Goal: Complete application form

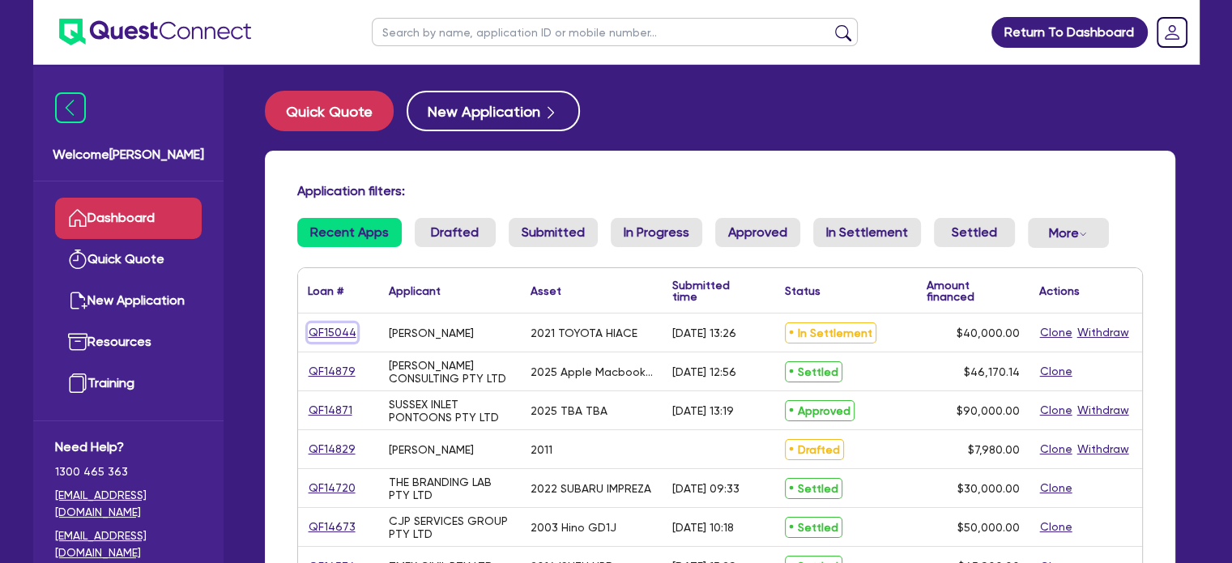
click at [342, 335] on link "QF15044" at bounding box center [332, 332] width 49 height 19
select select "CARS_AND_LIGHT_TRUCKS"
select select "VANS_AND_UTES"
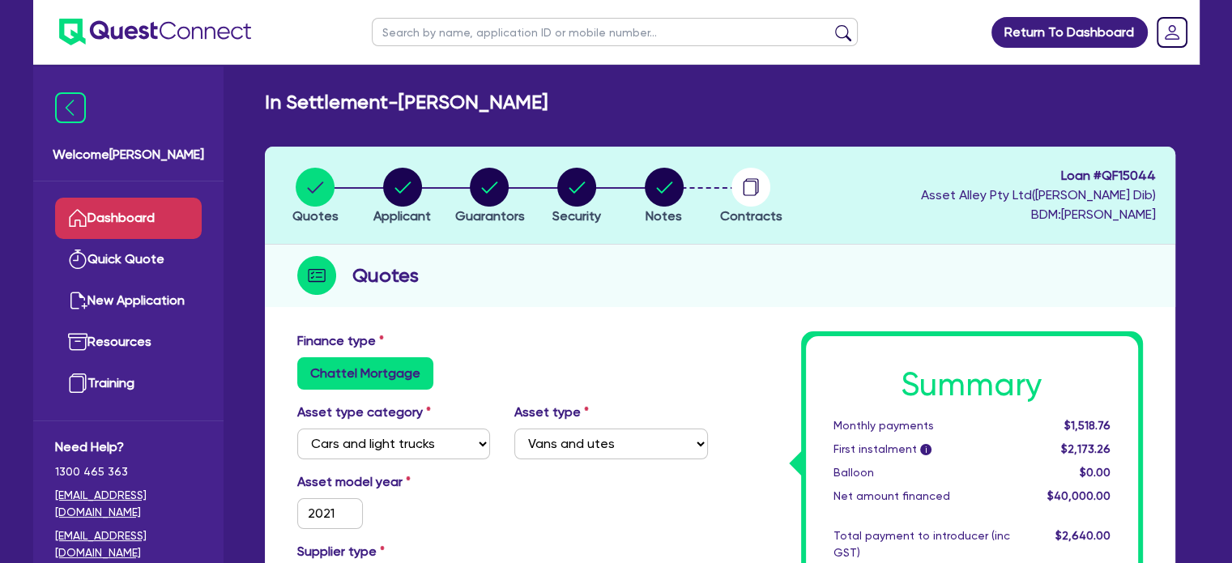
click at [144, 216] on link "Dashboard" at bounding box center [128, 218] width 147 height 41
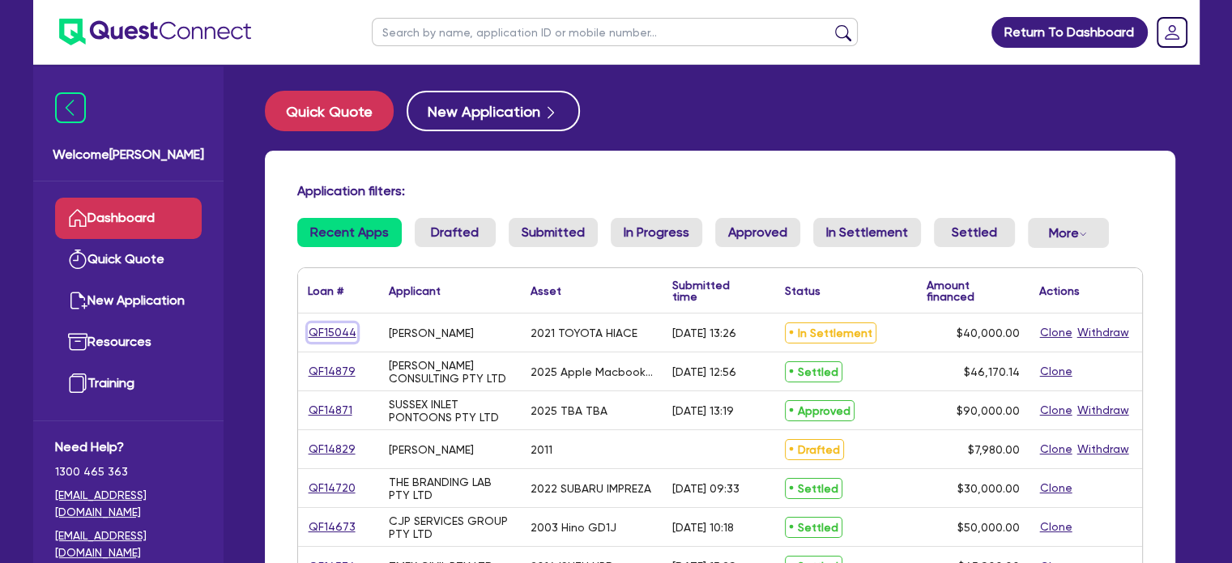
click at [351, 330] on link "QF15044" at bounding box center [332, 332] width 49 height 19
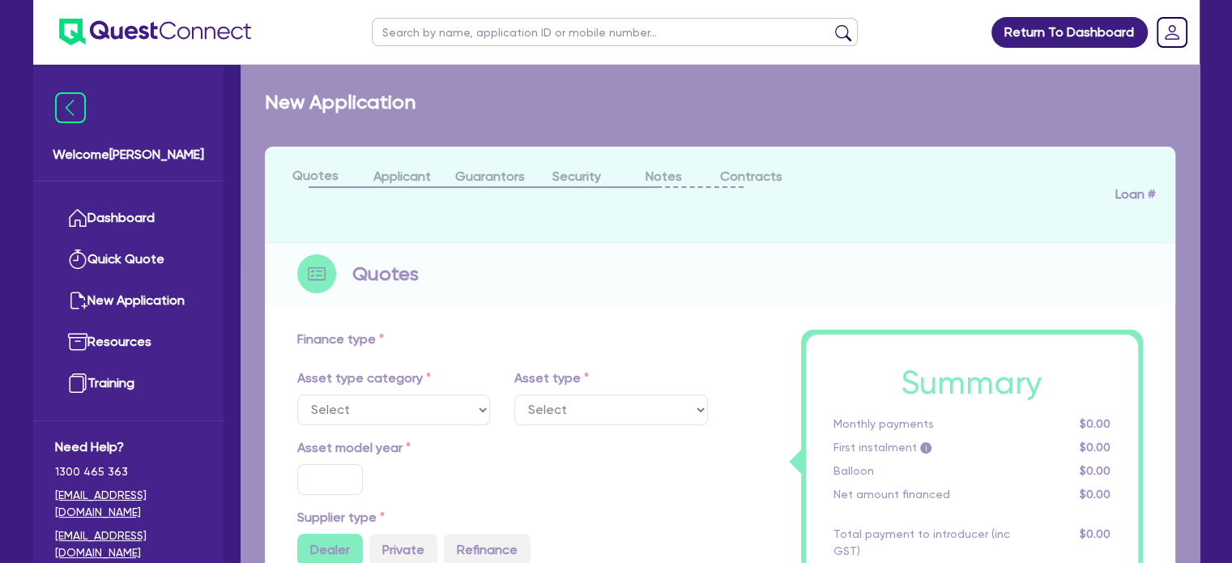
select select "CARS_AND_LIGHT_TRUCKS"
type input "2021"
radio input "true"
type input "45,300"
type input "300"
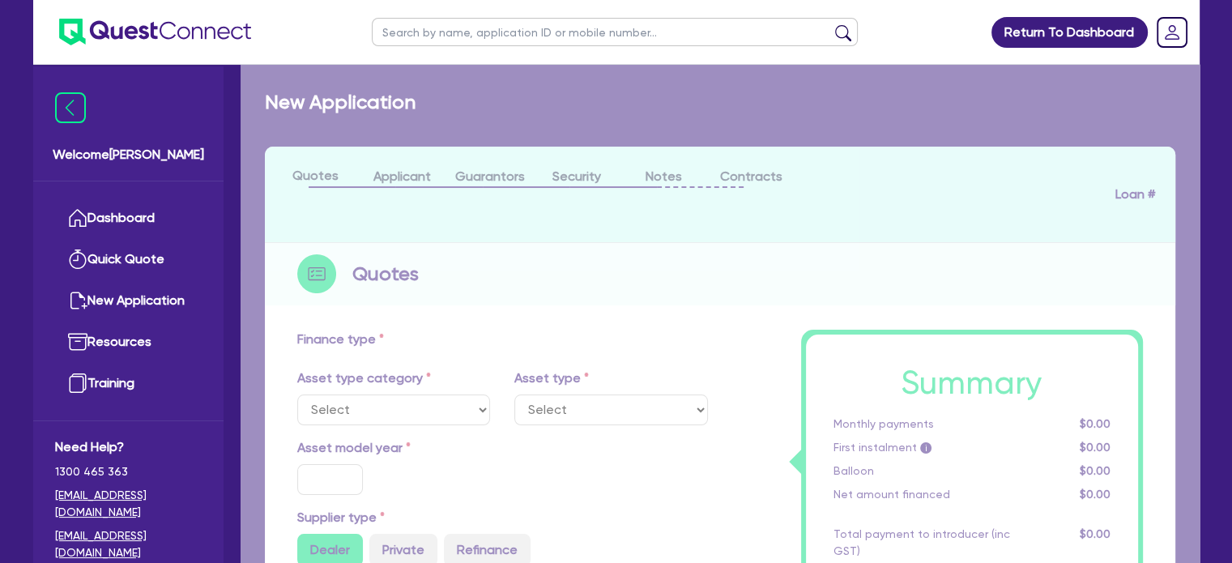
type input "5,000"
type input "6"
type input "2,400"
radio input "true"
type input "18"
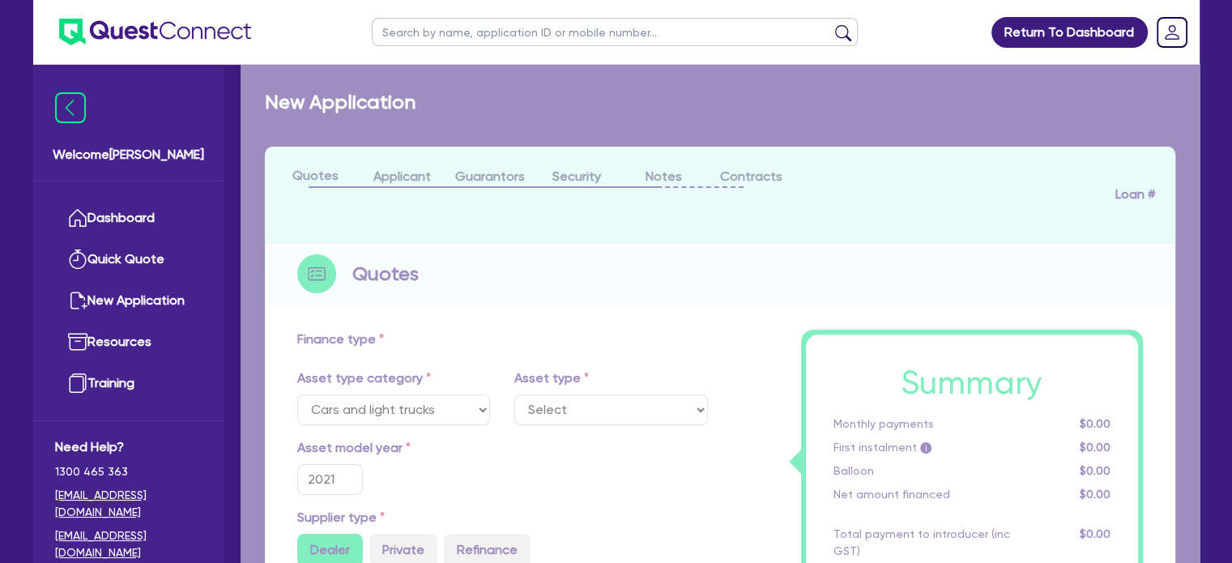
select select "VANS_AND_UTES"
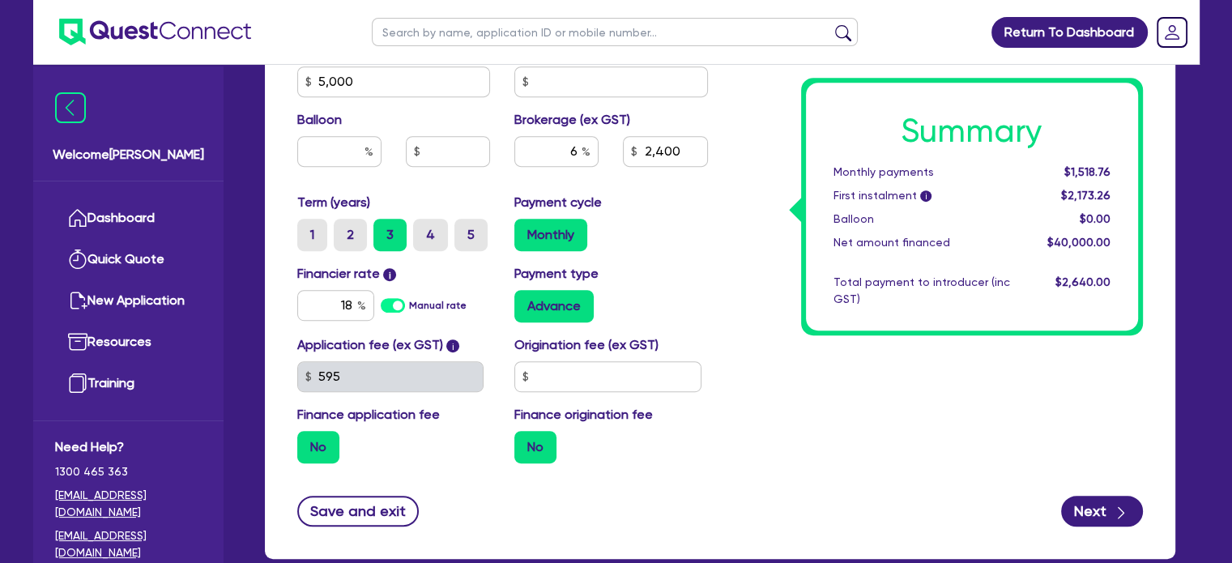
drag, startPoint x: 784, startPoint y: 463, endPoint x: 784, endPoint y: 419, distance: 43.7
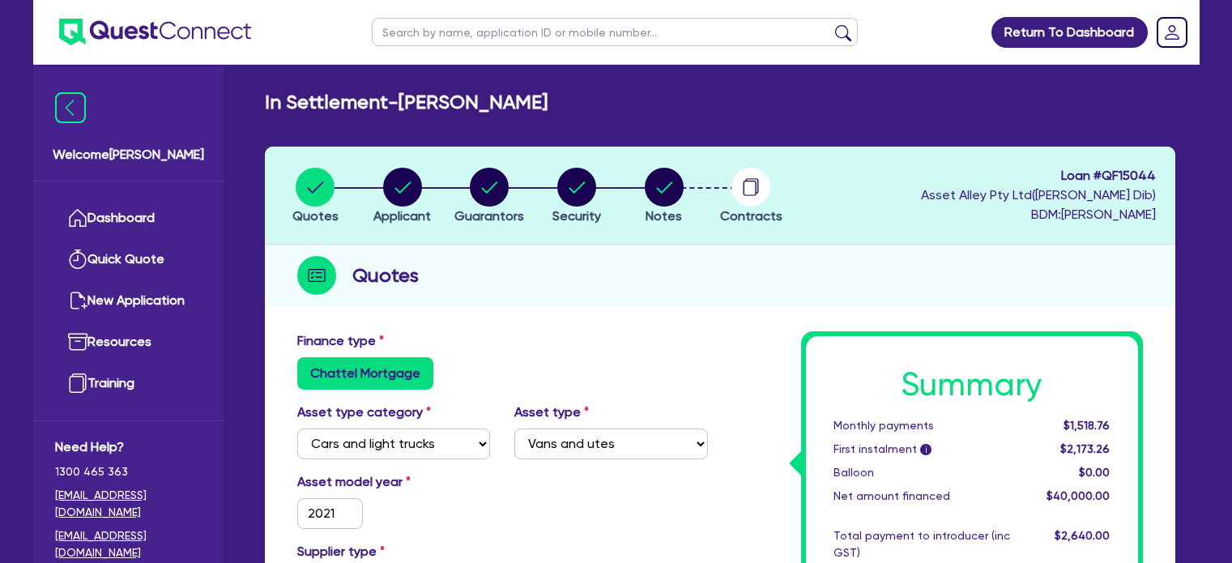
select select "CARS_AND_LIGHT_TRUCKS"
select select "VANS_AND_UTES"
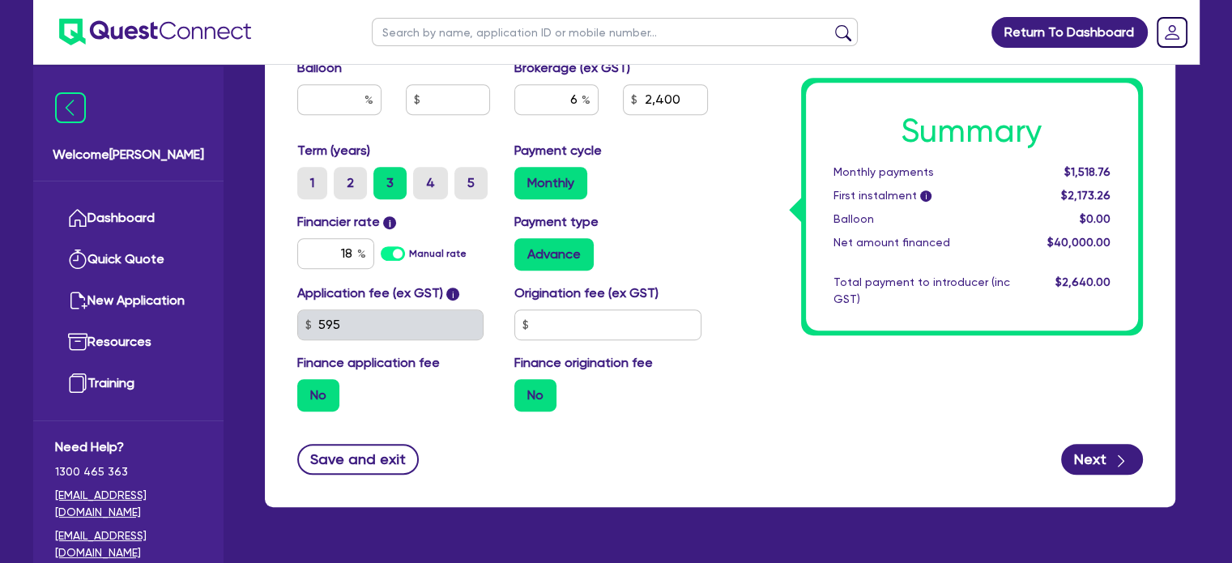
scroll to position [896, 0]
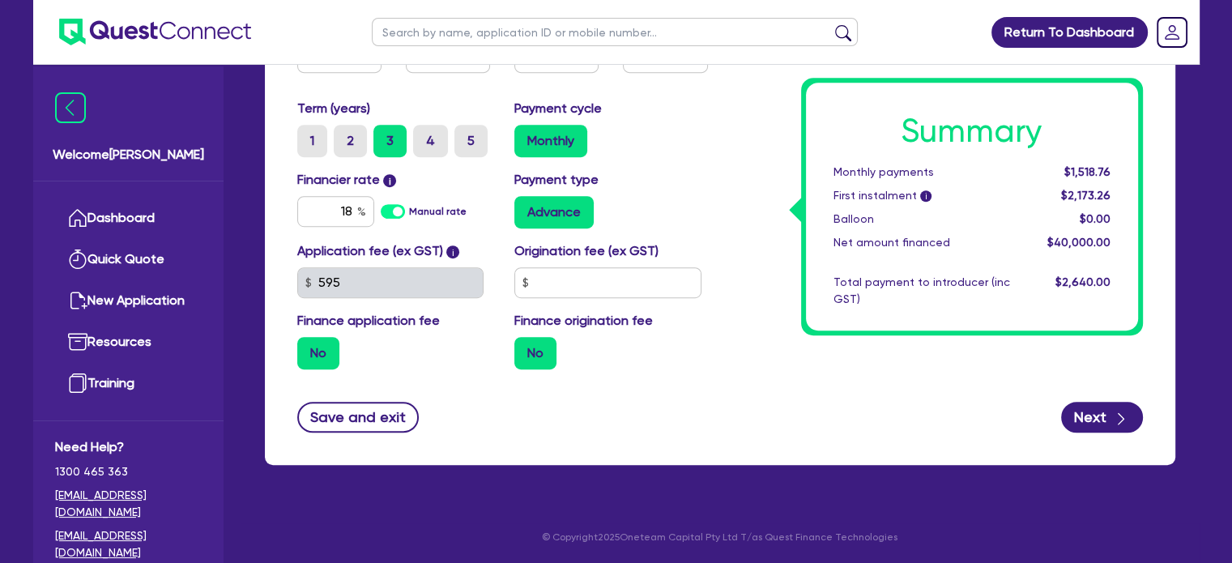
drag, startPoint x: 851, startPoint y: 486, endPoint x: 744, endPoint y: 126, distance: 375.3
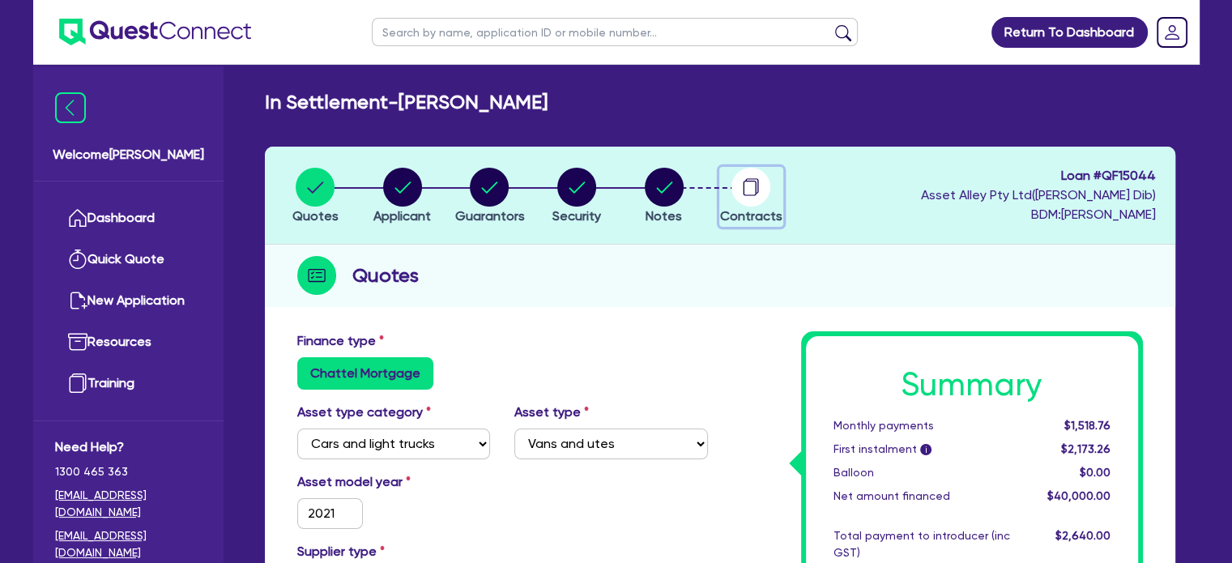
click at [755, 192] on icon "button" at bounding box center [750, 188] width 13 height 15
